Goal: Find specific page/section: Find specific page/section

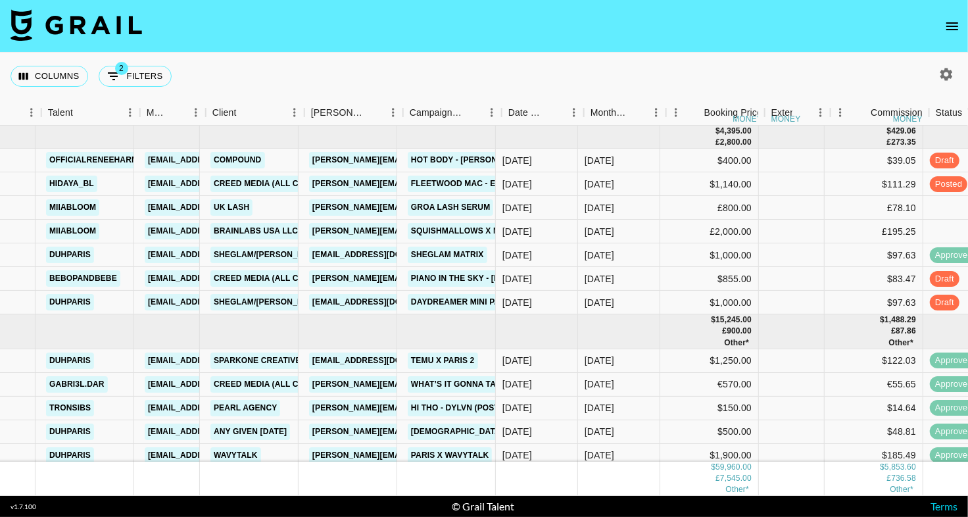
scroll to position [0, 268]
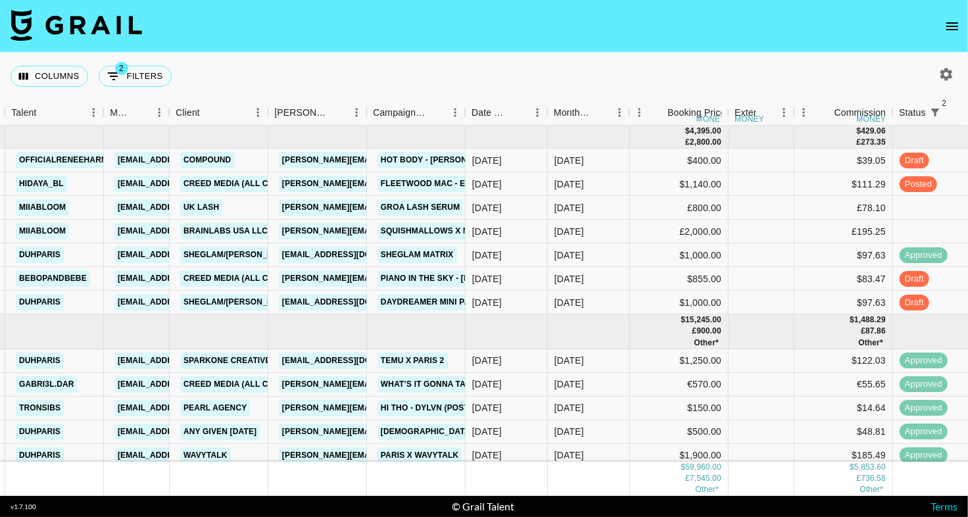
click at [945, 21] on icon "open drawer" at bounding box center [953, 26] width 16 height 16
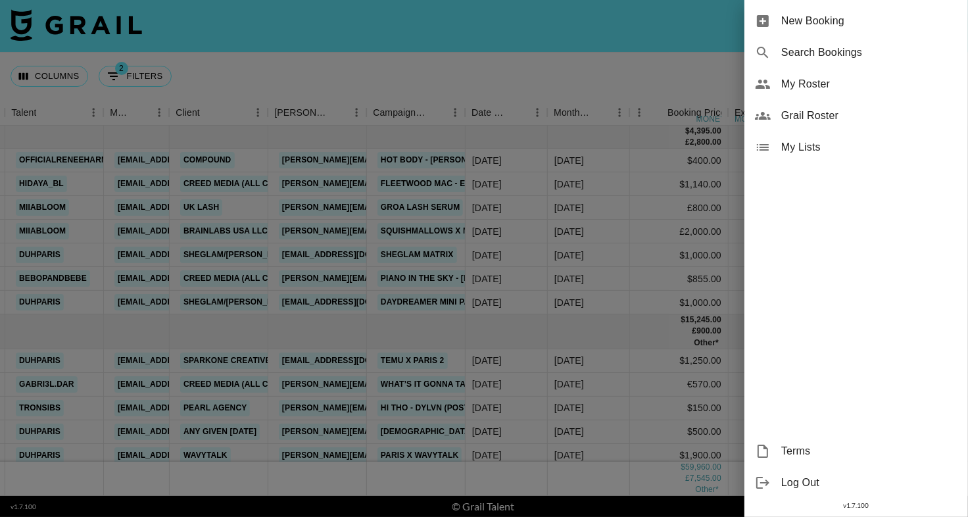
click at [849, 82] on span "My Roster" at bounding box center [869, 84] width 176 height 16
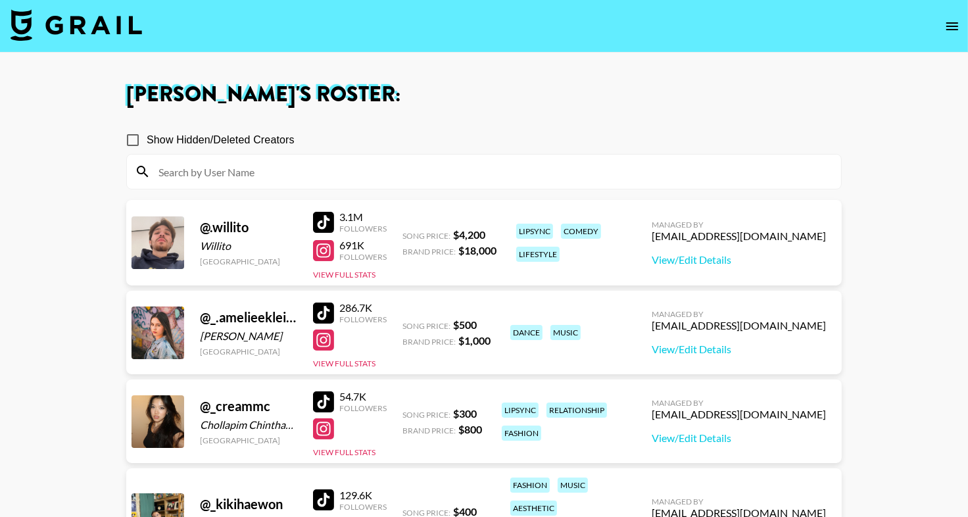
click at [370, 175] on input at bounding box center [492, 171] width 683 height 21
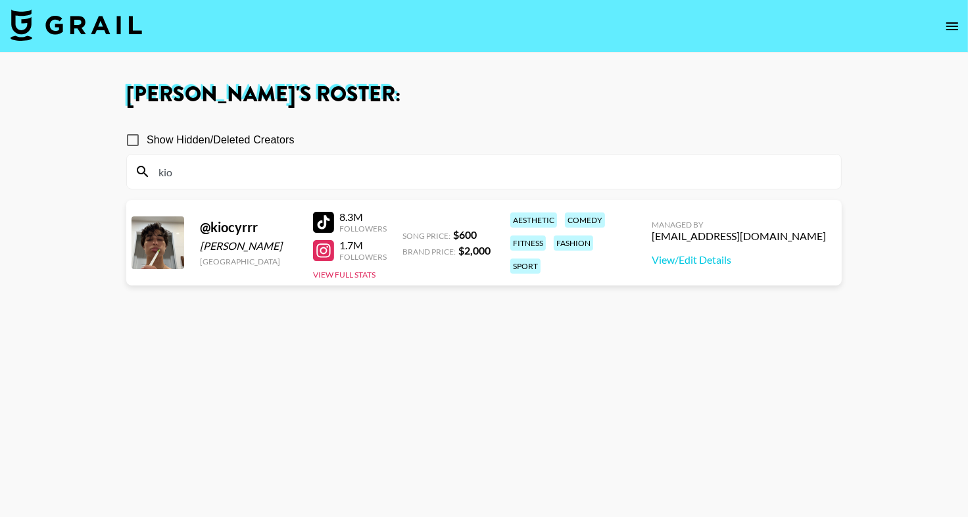
click at [320, 216] on div at bounding box center [323, 222] width 21 height 21
click at [229, 169] on input "kio" at bounding box center [492, 171] width 683 height 21
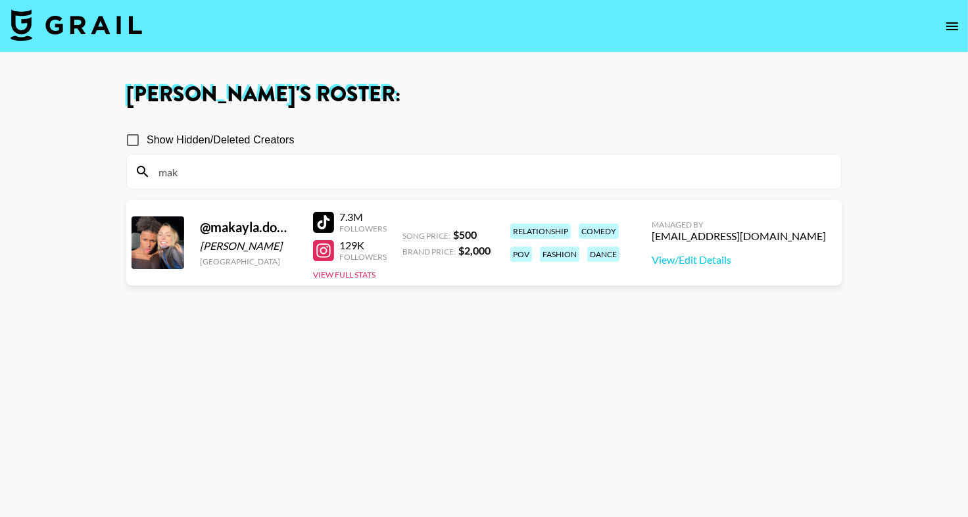
type input "mak"
click at [332, 116] on section "Show Hidden/Deleted Creators mak" at bounding box center [484, 153] width 716 height 74
click at [329, 212] on div at bounding box center [323, 222] width 21 height 21
click at [282, 168] on input "mak" at bounding box center [492, 171] width 683 height 21
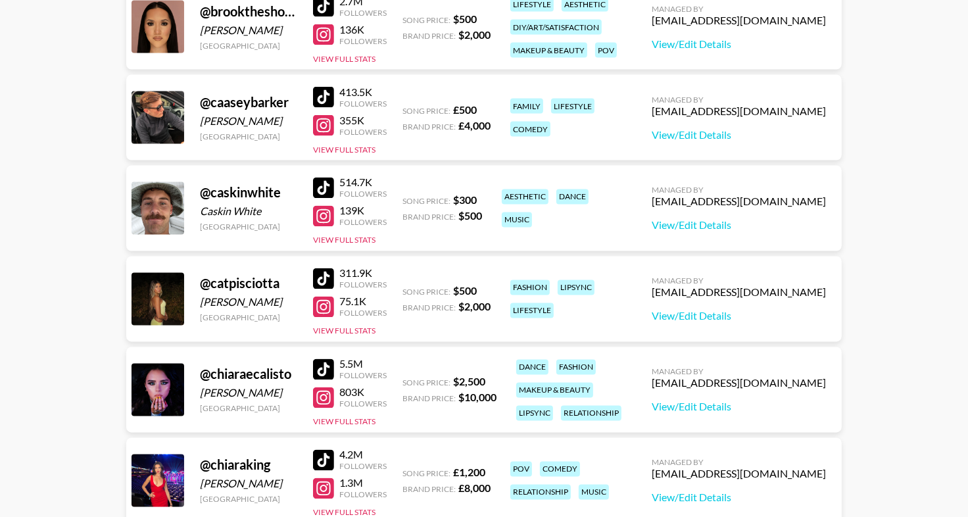
scroll to position [2018, 0]
click at [325, 11] on div at bounding box center [323, 5] width 21 height 21
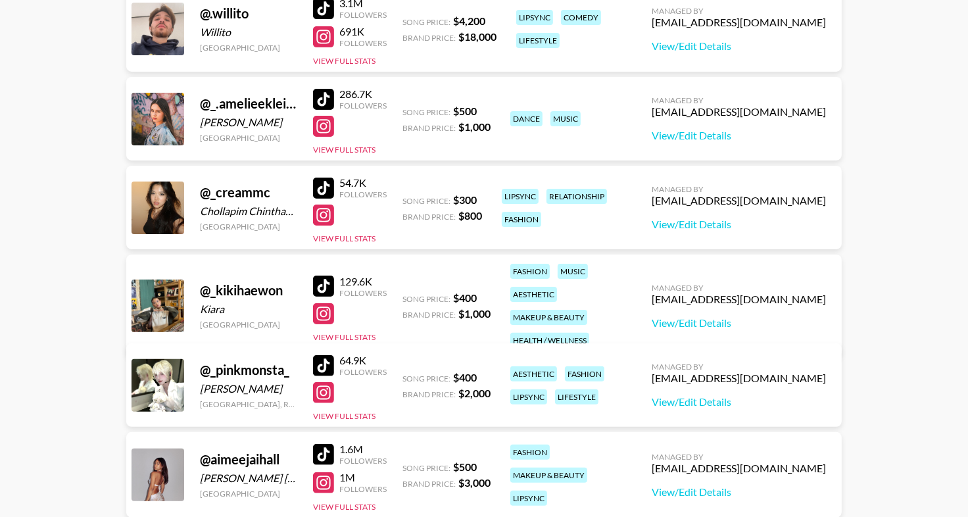
scroll to position [0, 0]
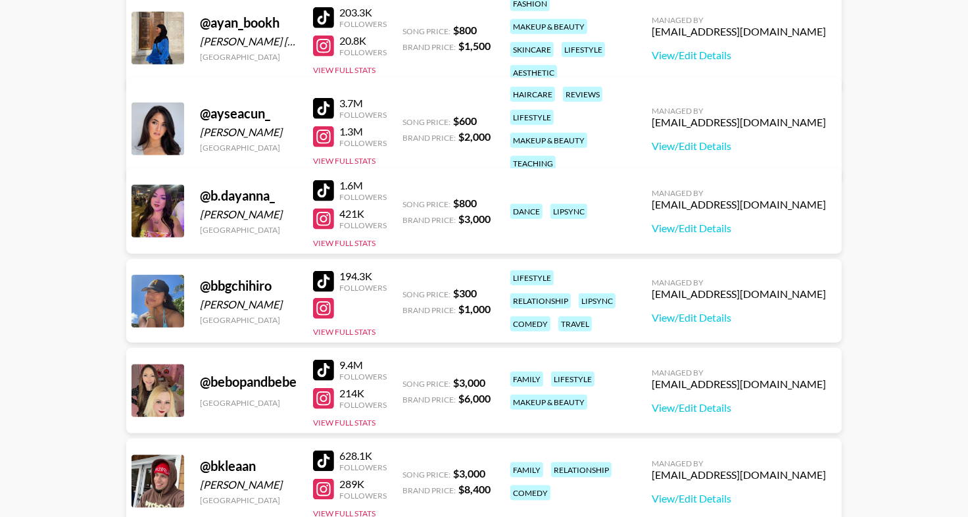
scroll to position [1237, 0]
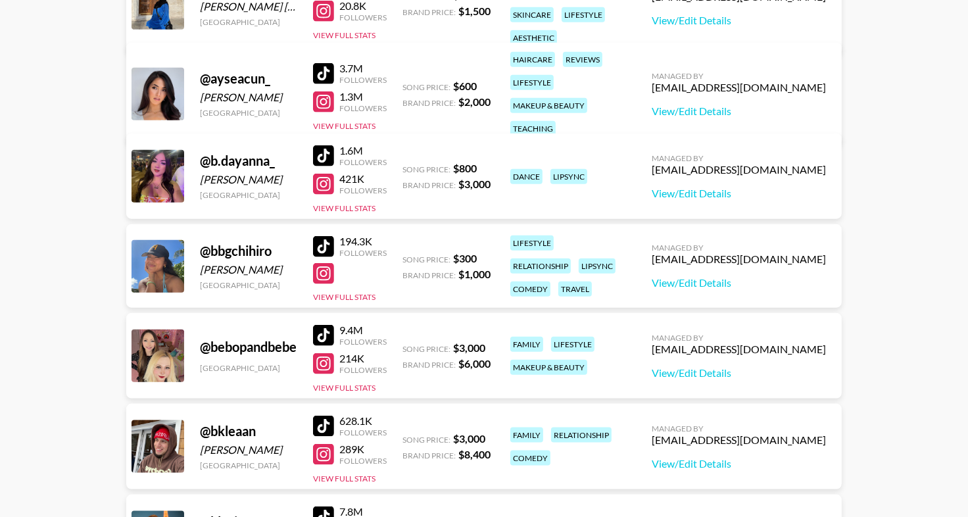
click at [330, 160] on div at bounding box center [323, 155] width 21 height 21
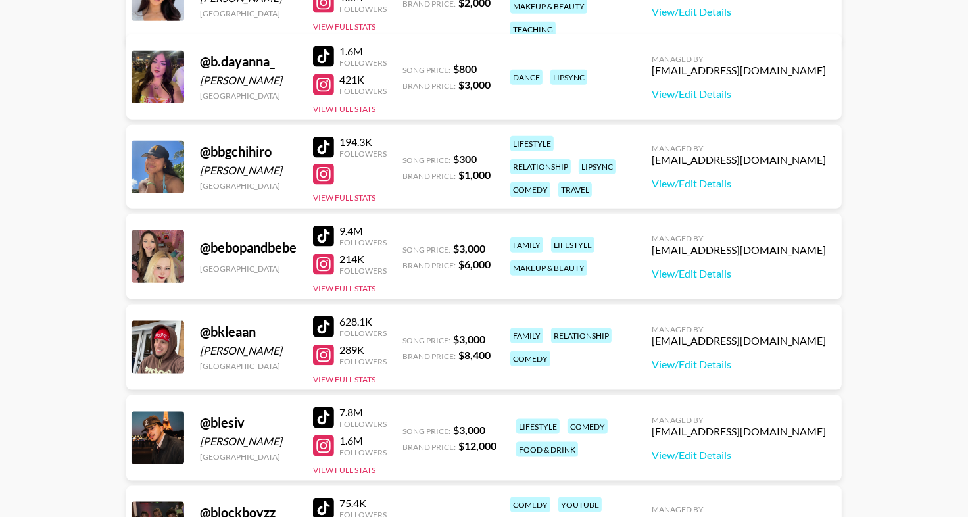
scroll to position [1338, 0]
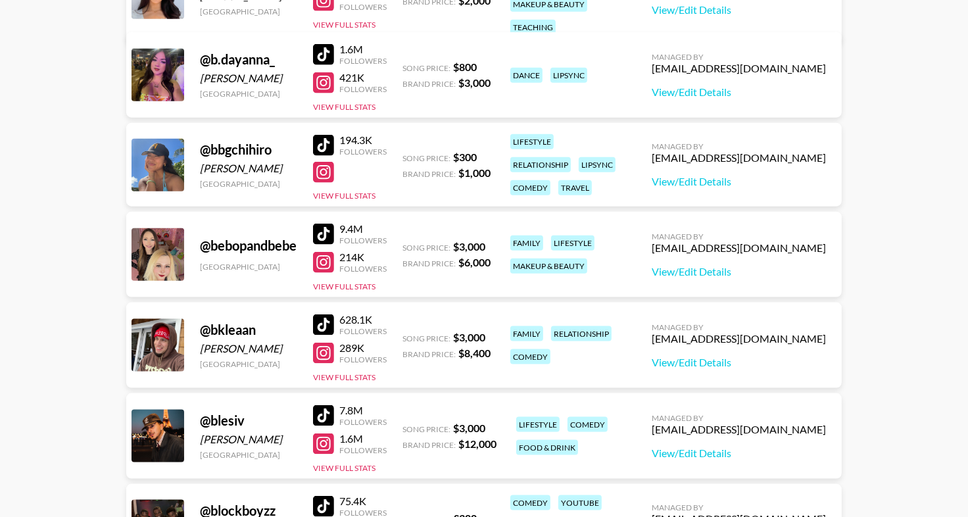
click at [328, 87] on div at bounding box center [323, 82] width 21 height 21
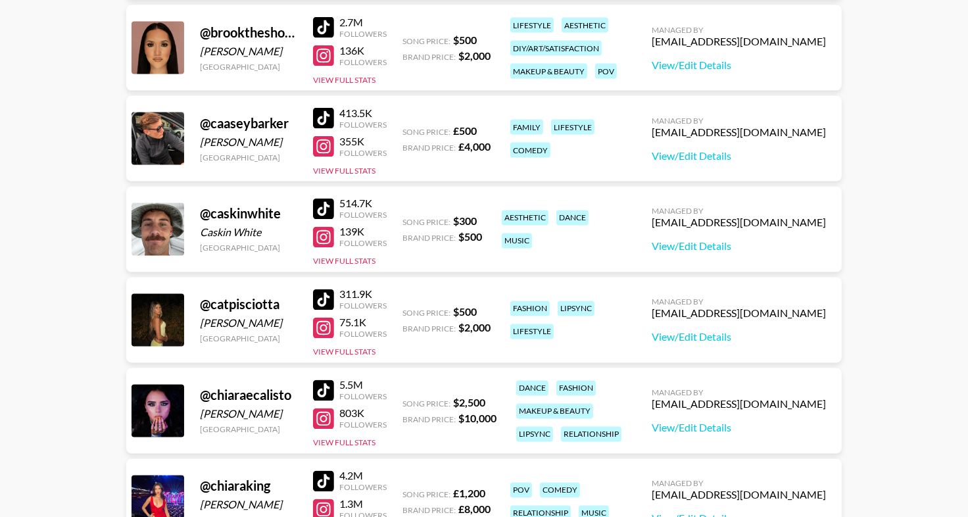
scroll to position [2014, 0]
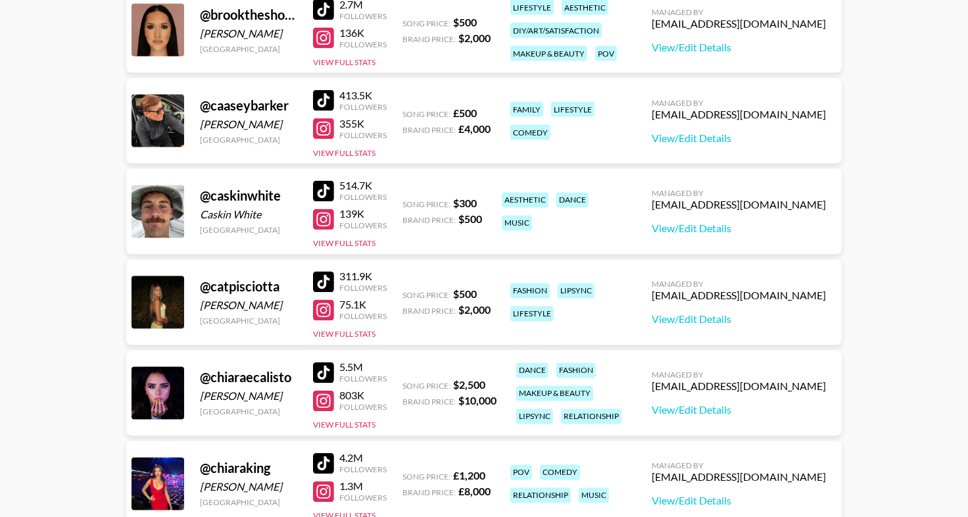
click at [327, 306] on div at bounding box center [323, 310] width 21 height 21
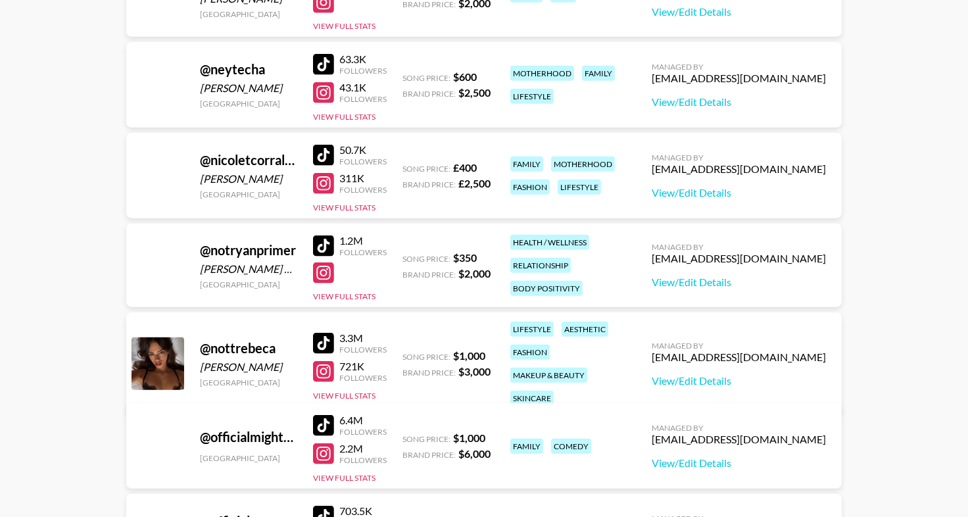
scroll to position [5482, 0]
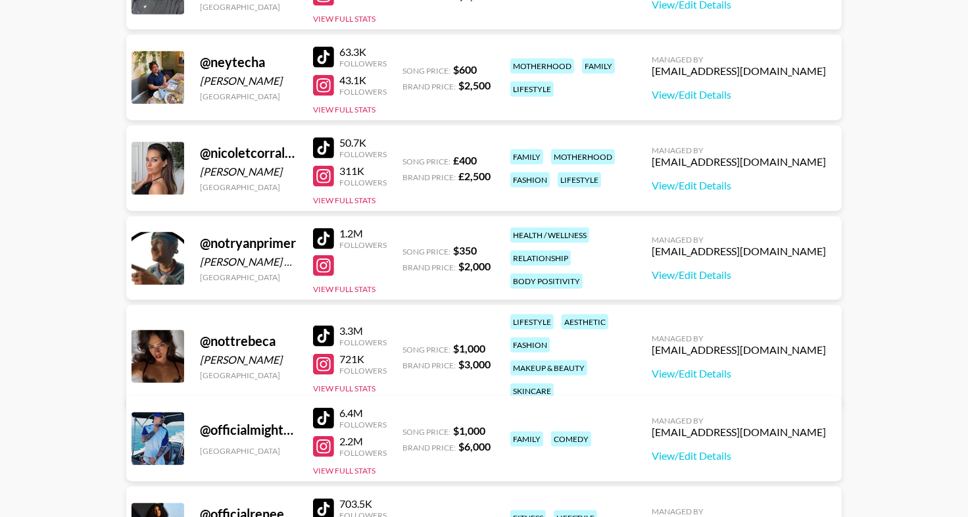
click at [319, 358] on div at bounding box center [323, 364] width 21 height 21
